Goal: Information Seeking & Learning: Compare options

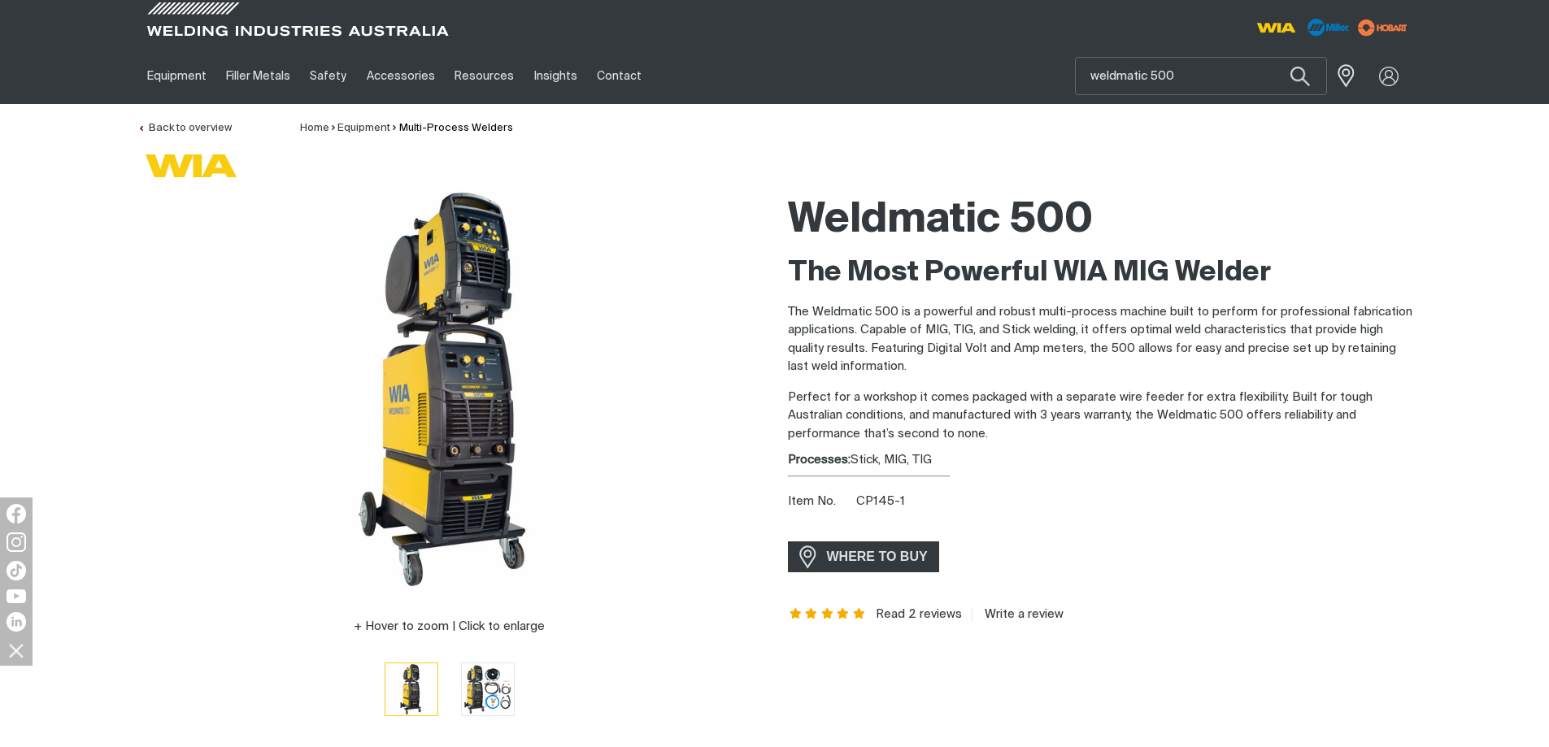
click at [1052, 368] on p "The Weldmatic 500 is a powerful and robust multi-process machine built to perfo…" at bounding box center [1100, 339] width 625 height 73
click at [1183, 81] on input "weldmatic 500" at bounding box center [1201, 76] width 250 height 37
type input "weldmatic 350"
click at [1273, 57] on button "Search products" at bounding box center [1300, 76] width 55 height 38
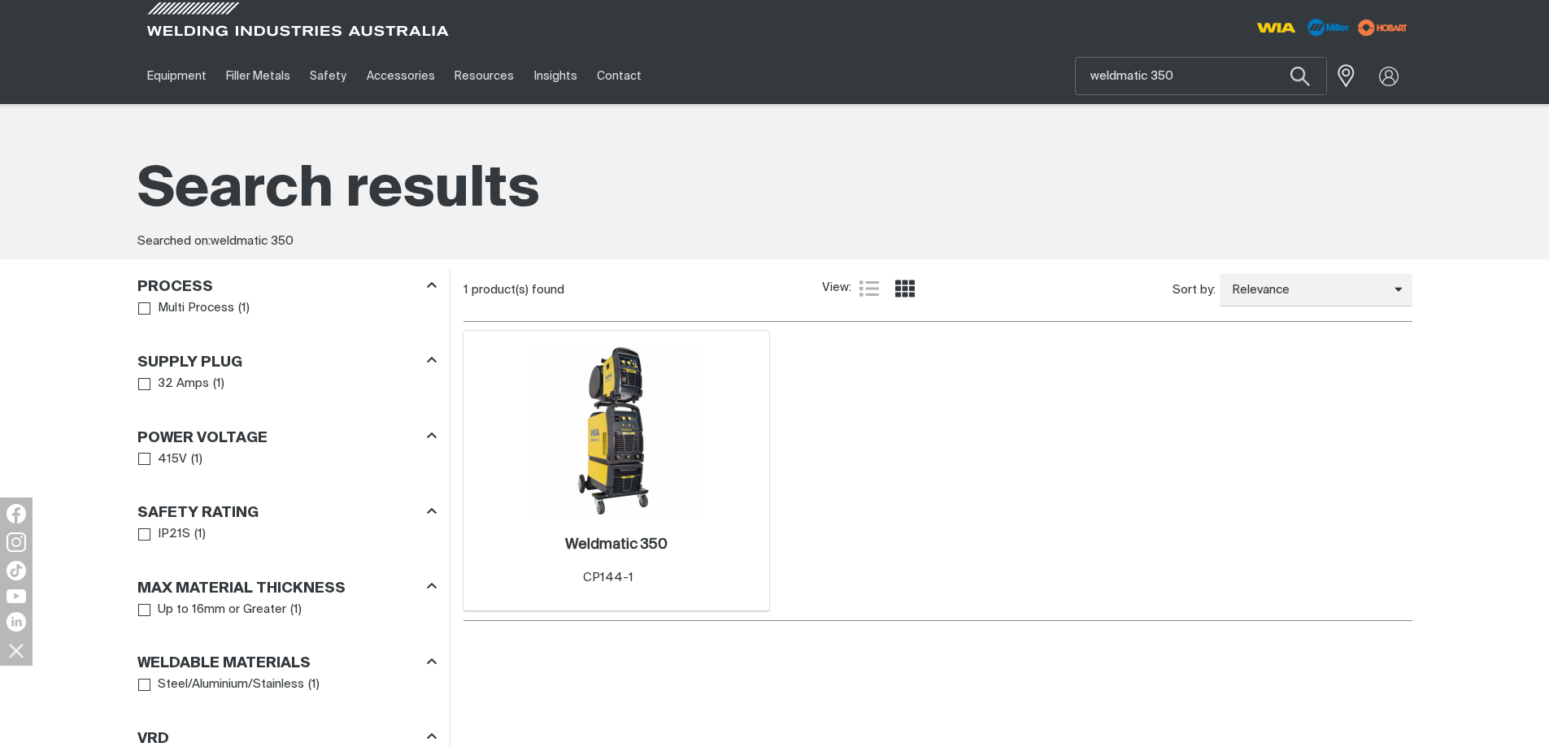
click at [569, 463] on img at bounding box center [616, 430] width 174 height 174
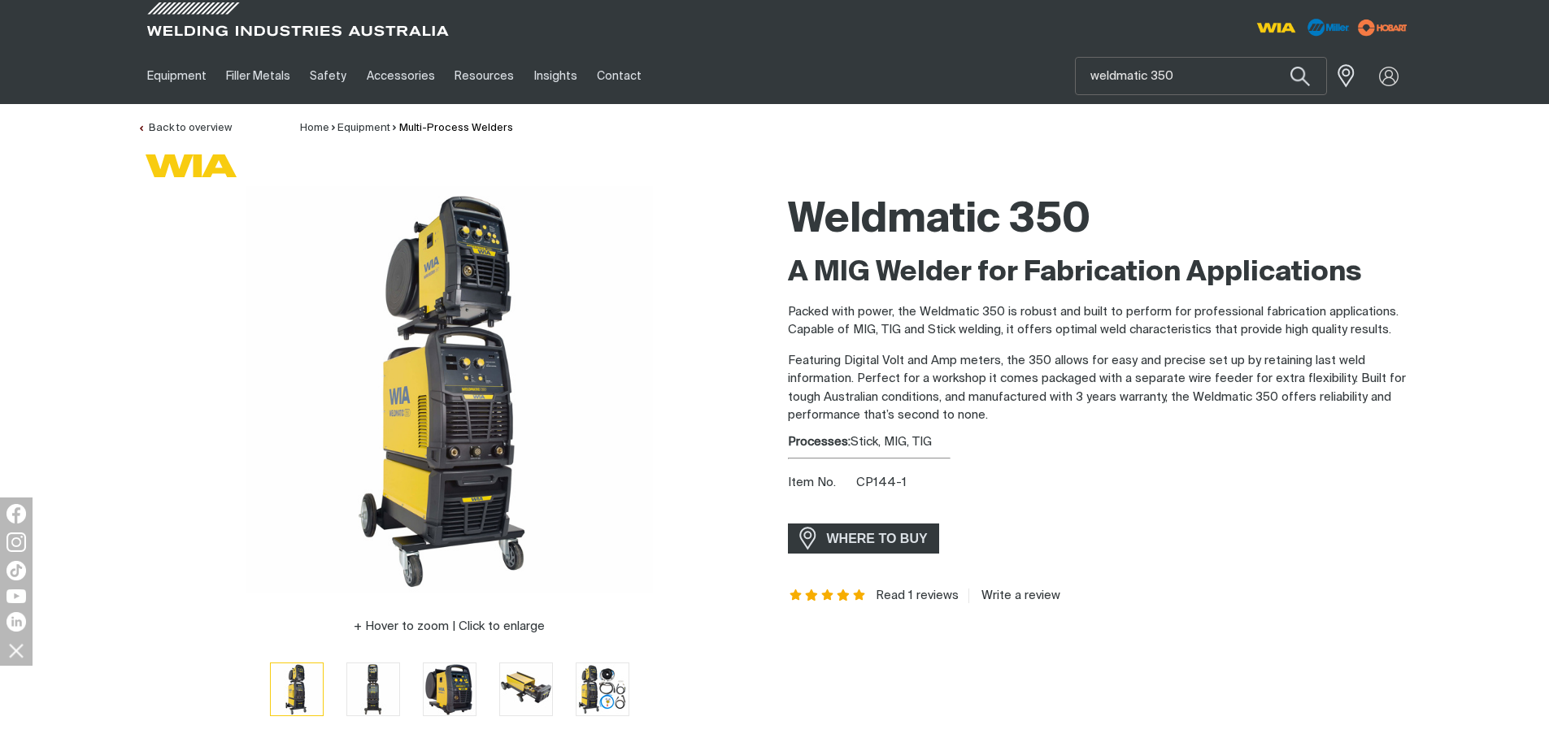
drag, startPoint x: 1104, startPoint y: 440, endPoint x: 1096, endPoint y: 437, distance: 9.5
click at [1100, 438] on div "Processes: Stick, MIG, TIG" at bounding box center [1100, 442] width 625 height 19
